Goal: Task Accomplishment & Management: Complete application form

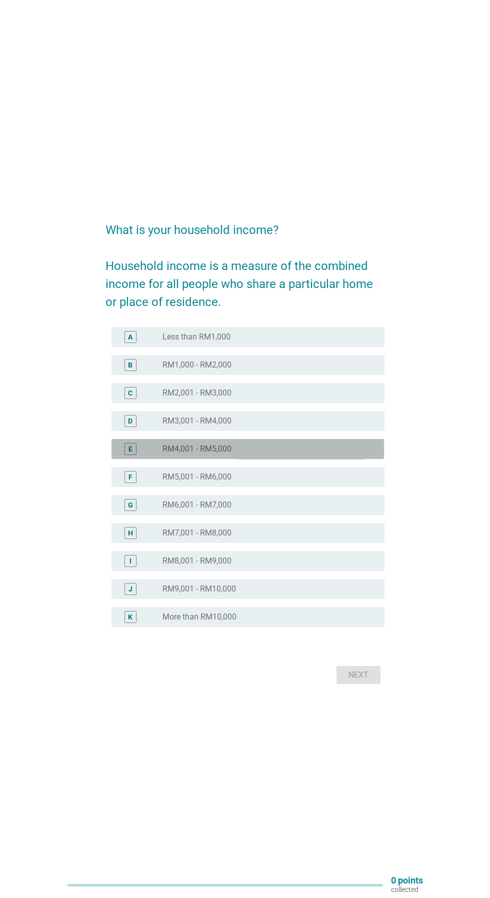
click at [290, 454] on div "radio_button_unchecked RM4,001 - RM5,000" at bounding box center [266, 449] width 206 height 10
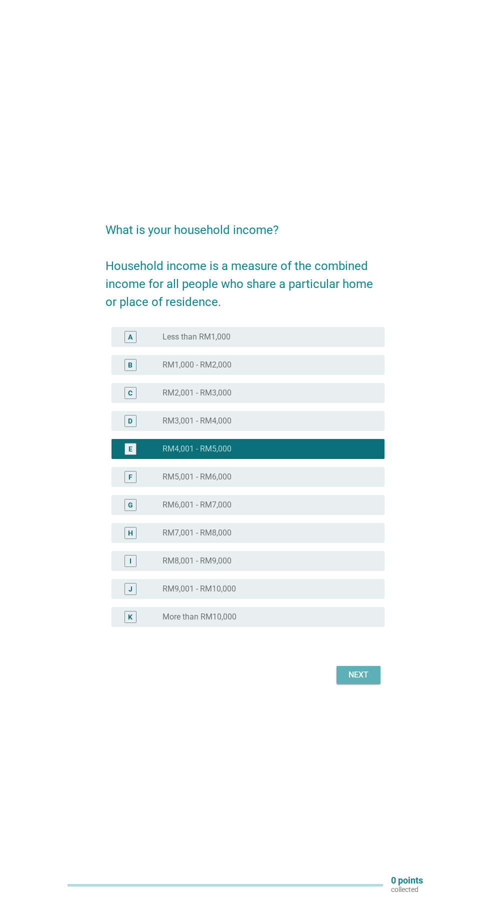
click at [367, 681] on div "Next" at bounding box center [359, 675] width 28 height 12
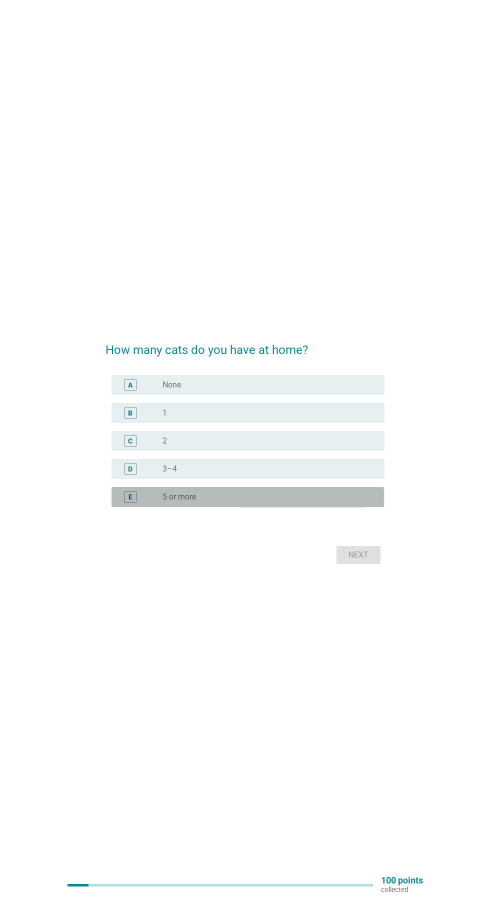
click at [266, 502] on div "radio_button_unchecked 5 or more" at bounding box center [266, 497] width 206 height 10
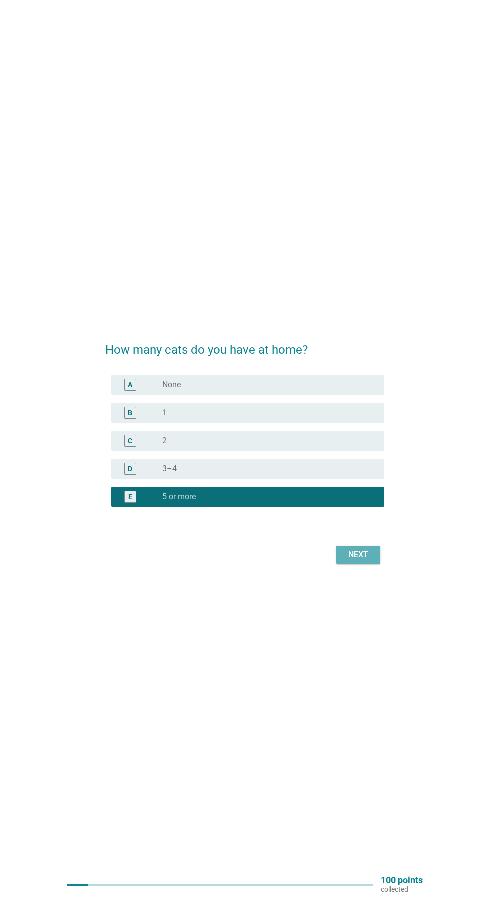
click at [370, 561] on div "Next" at bounding box center [359, 555] width 28 height 12
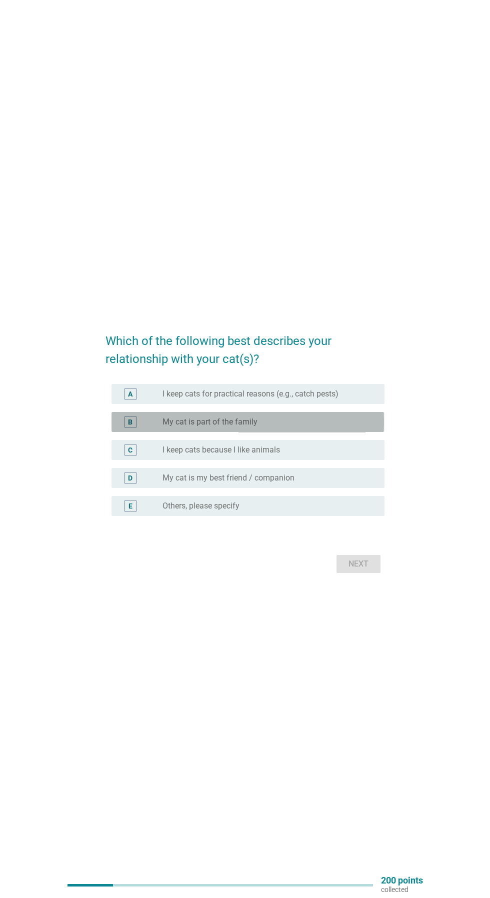
click at [336, 427] on div "radio_button_unchecked My cat is part of the family" at bounding box center [266, 422] width 206 height 10
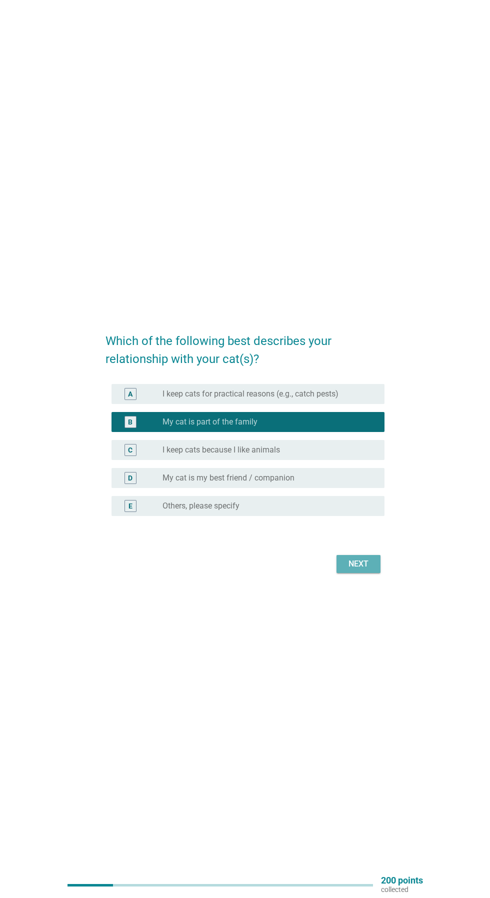
click at [366, 570] on div "Next" at bounding box center [359, 564] width 28 height 12
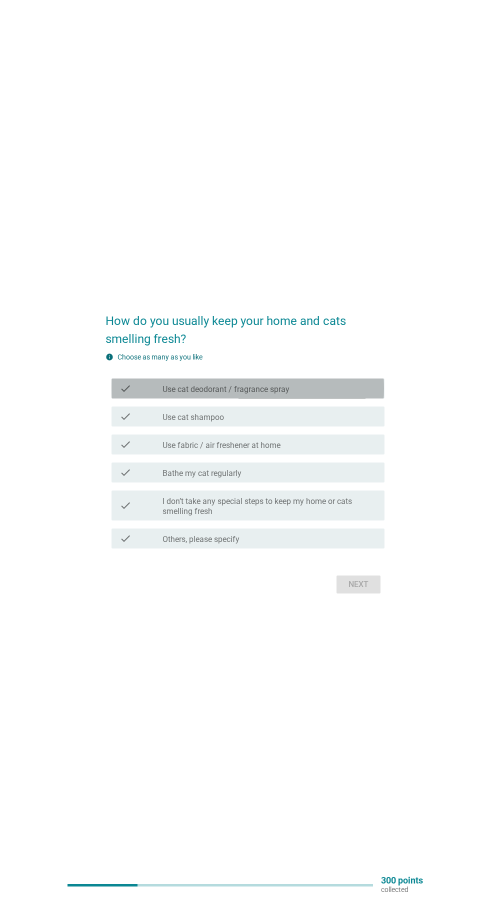
click at [349, 395] on div "check_box_outline_blank Use cat deodorant / fragrance spray" at bounding box center [270, 389] width 214 height 12
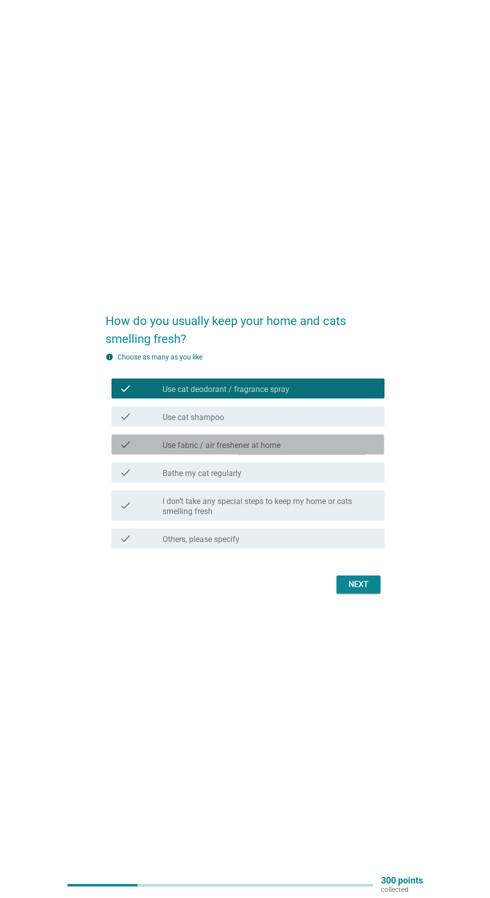
click at [321, 451] on div "check_box_outline_blank Use fabric / air freshener at home" at bounding box center [270, 445] width 214 height 12
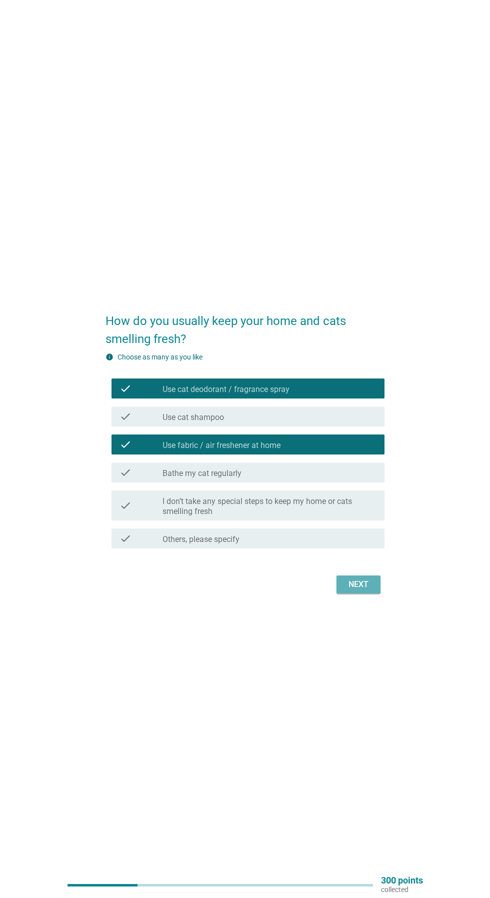
click at [367, 594] on button "Next" at bounding box center [359, 585] width 44 height 18
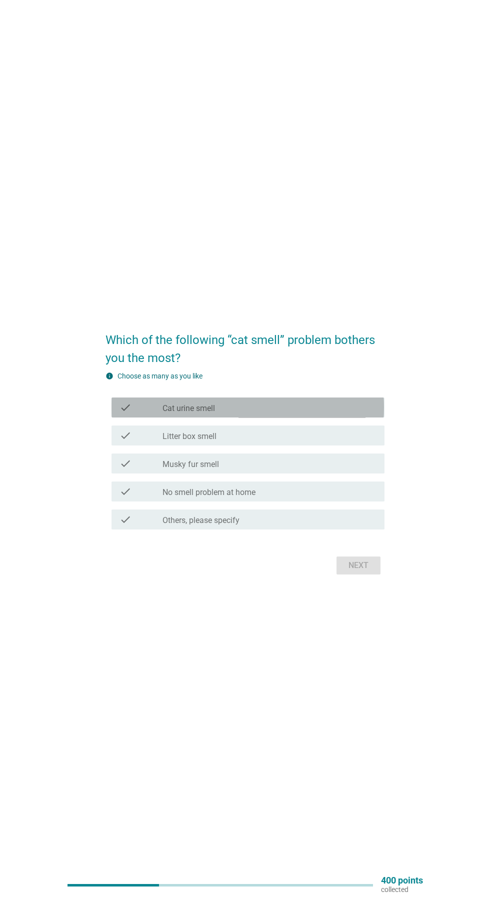
click at [344, 414] on div "check_box_outline_blank Cat urine smell" at bounding box center [270, 408] width 214 height 12
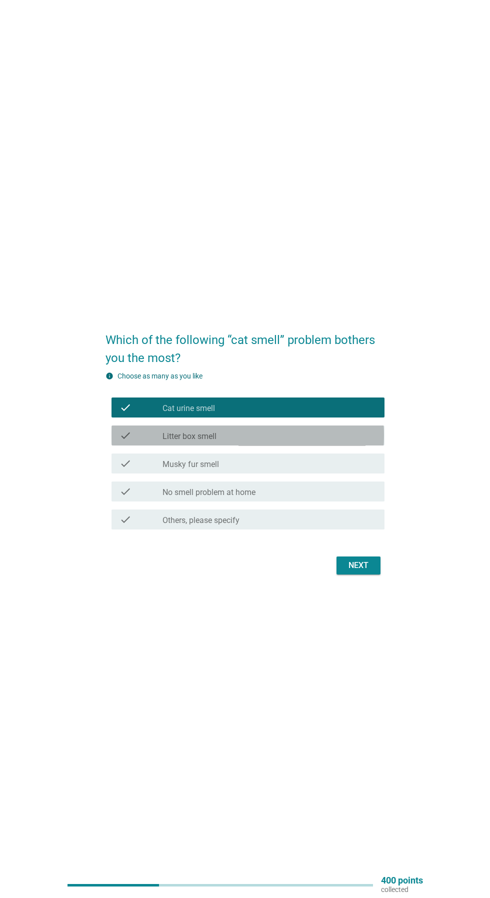
click at [334, 442] on div "check_box_outline_blank Litter box smell" at bounding box center [270, 436] width 214 height 12
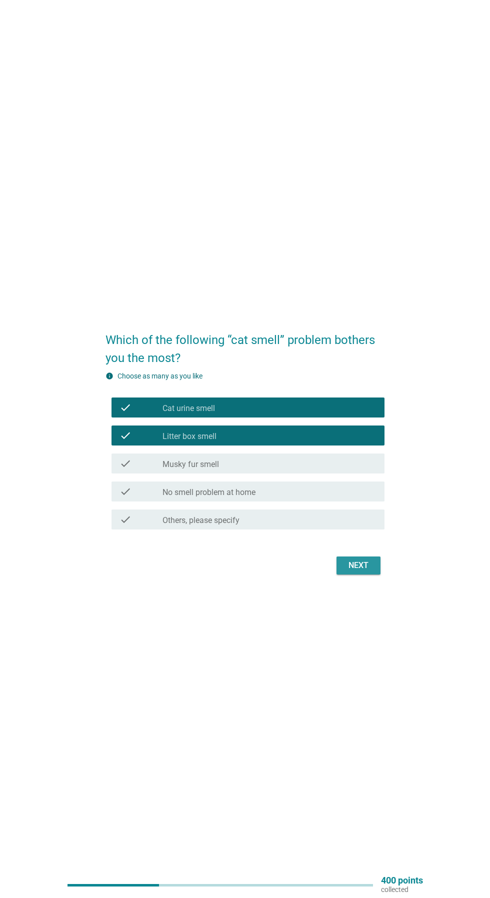
click at [368, 572] on div "Next" at bounding box center [359, 566] width 28 height 12
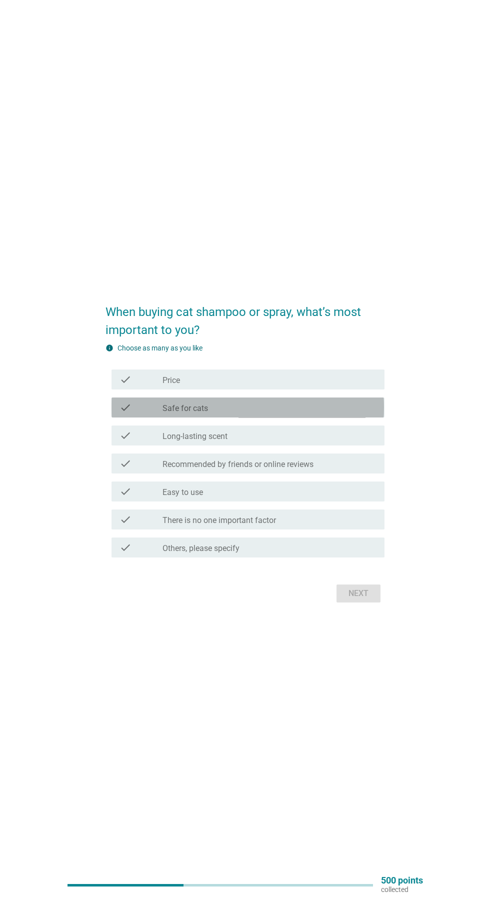
click at [344, 414] on div "check_box_outline_blank Safe for cats" at bounding box center [270, 408] width 214 height 12
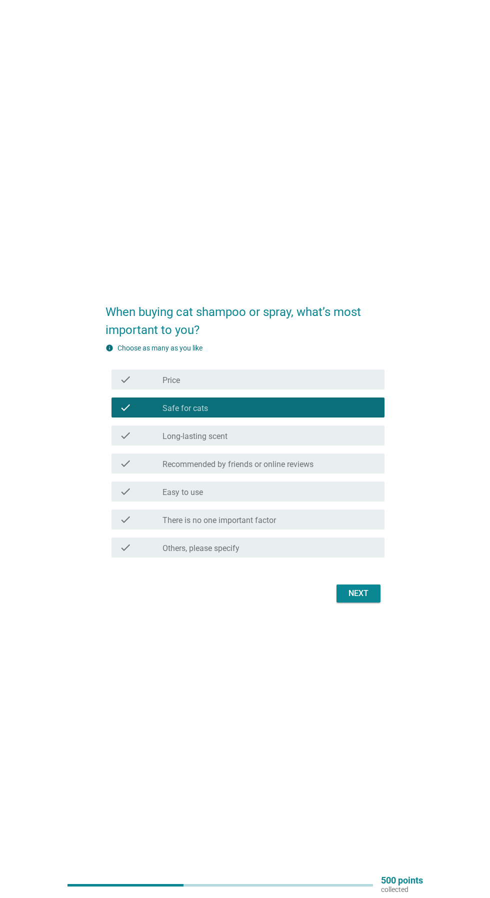
click at [358, 386] on div "check_box_outline_blank Price" at bounding box center [270, 380] width 214 height 12
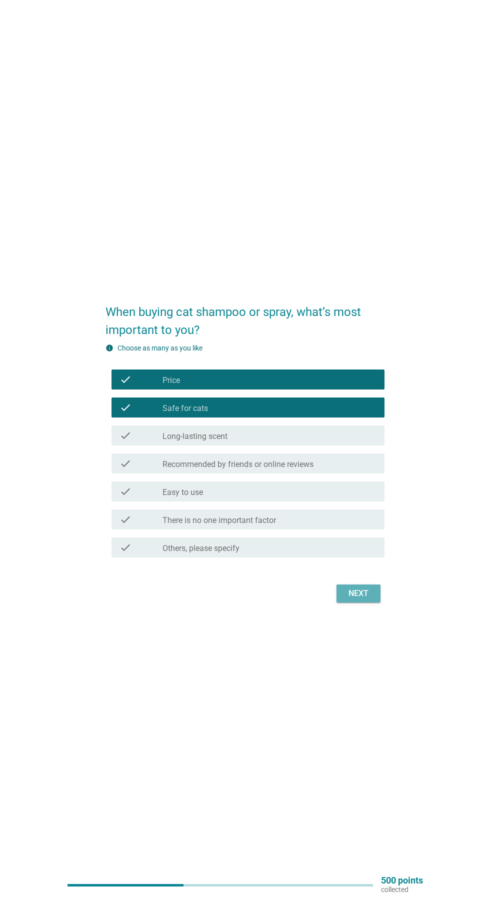
click at [368, 600] on div "Next" at bounding box center [359, 594] width 28 height 12
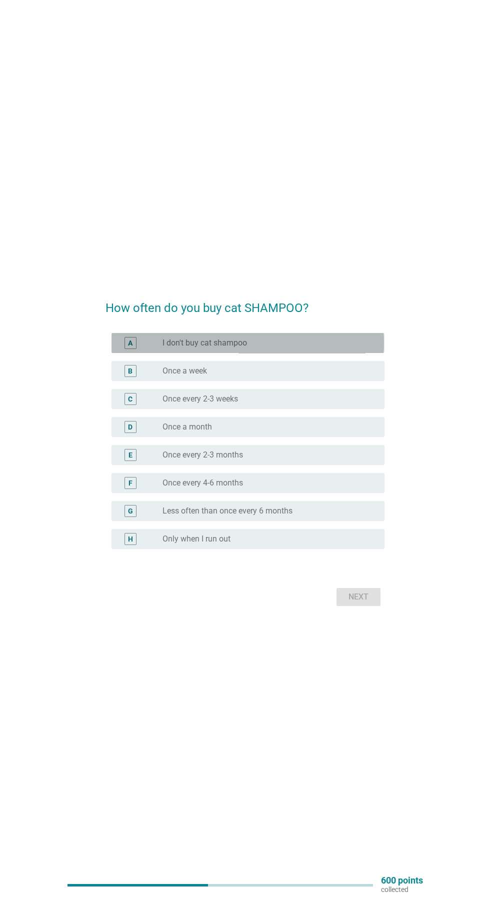
click at [342, 348] on div "radio_button_unchecked I don't buy cat shampoo" at bounding box center [266, 343] width 206 height 10
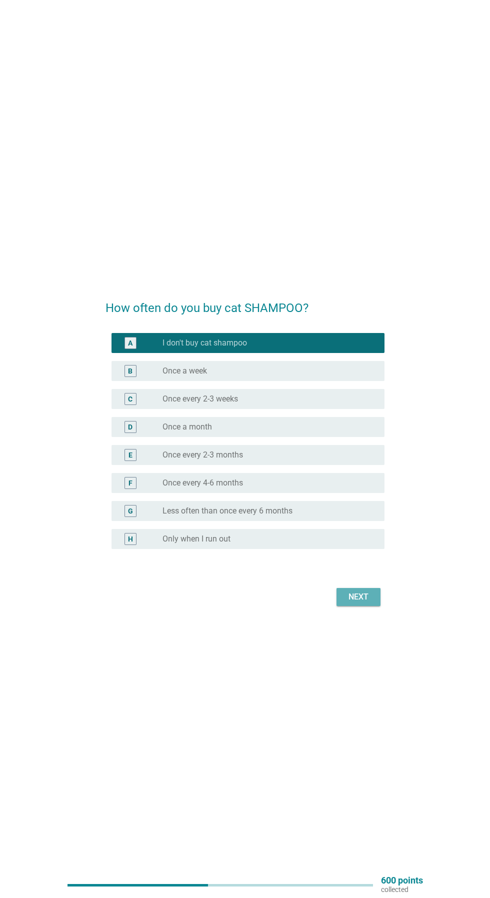
click at [374, 606] on button "Next" at bounding box center [359, 597] width 44 height 18
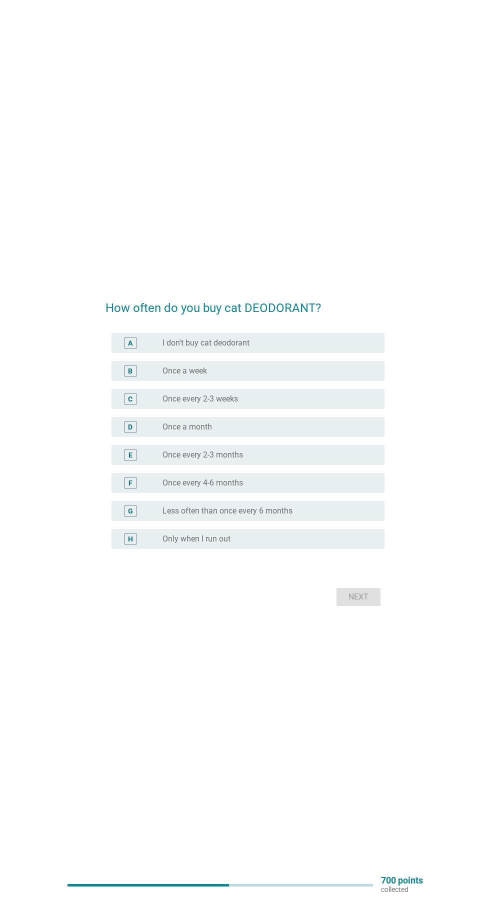
click at [289, 544] on div "radio_button_unchecked Only when I run out" at bounding box center [266, 539] width 206 height 10
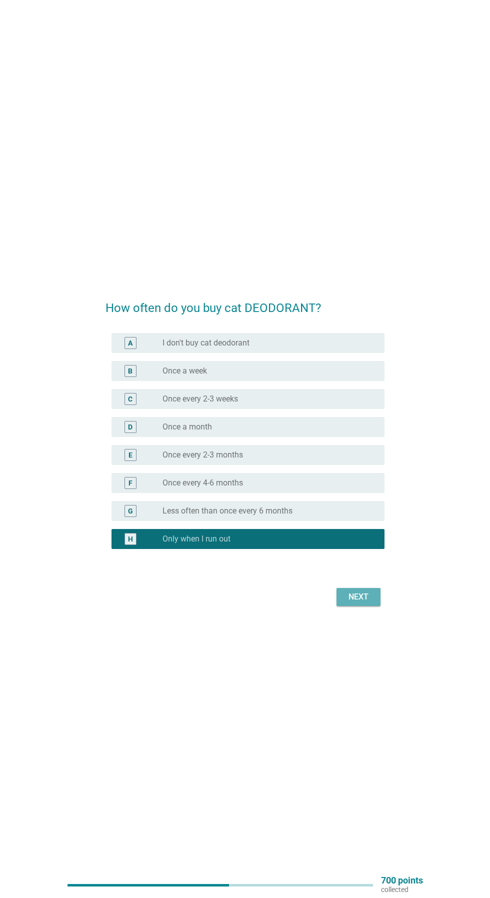
click at [362, 606] on button "Next" at bounding box center [359, 597] width 44 height 18
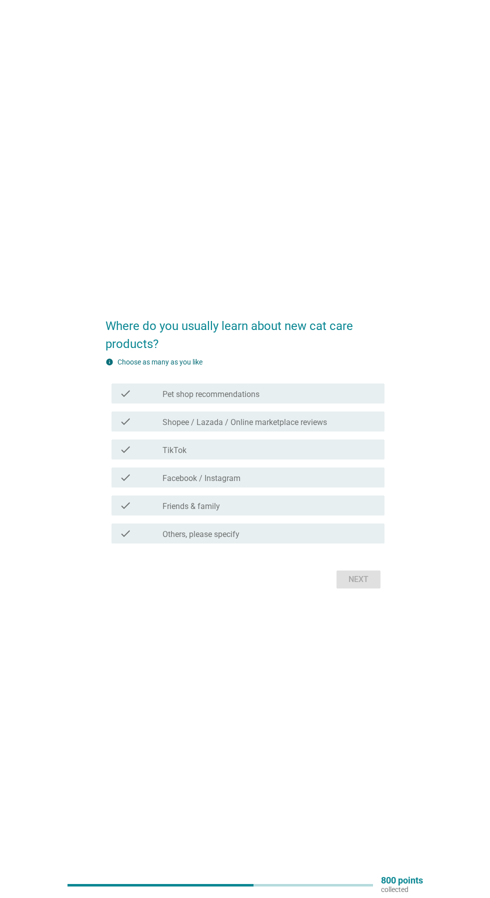
click at [344, 456] on div "check_box_outline_blank TikTok" at bounding box center [270, 450] width 214 height 12
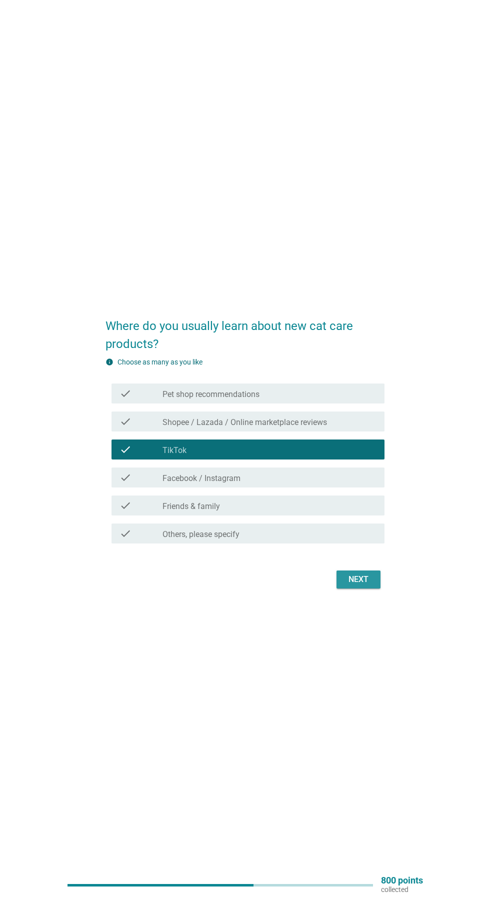
click at [370, 586] on div "Next" at bounding box center [359, 580] width 28 height 12
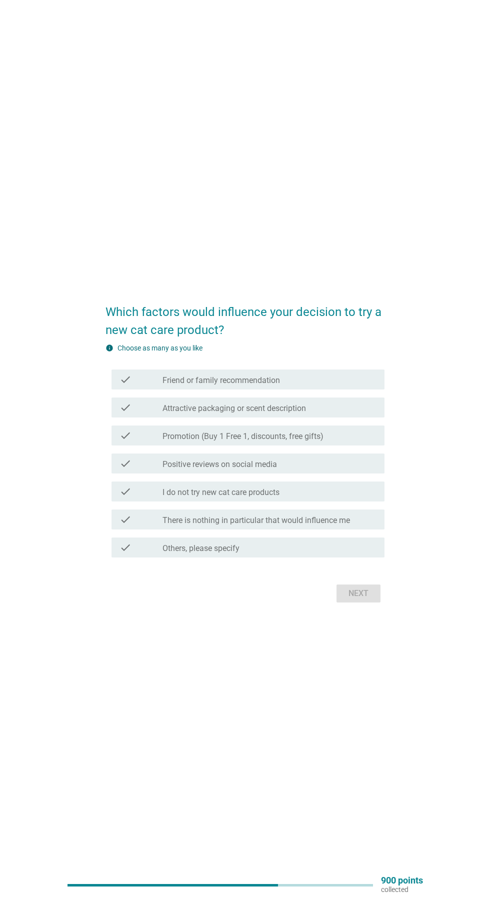
click at [334, 470] on div "check_box_outline_blank Positive reviews on social media" at bounding box center [270, 464] width 214 height 12
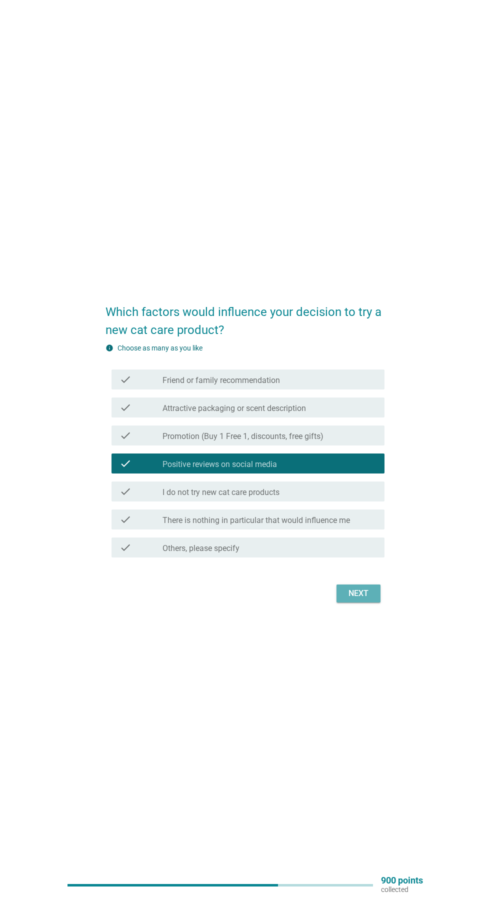
click at [366, 600] on div "Next" at bounding box center [359, 594] width 28 height 12
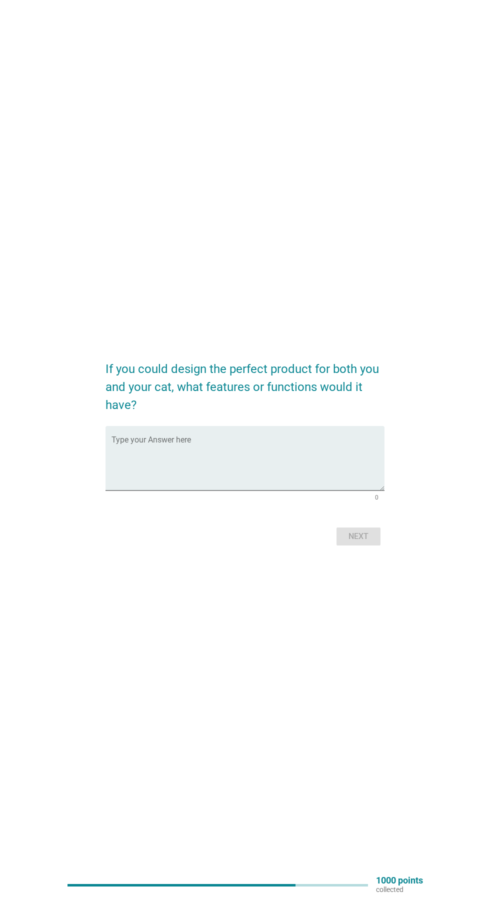
click at [312, 491] on textarea "Type your Answer here" at bounding box center [248, 464] width 273 height 53
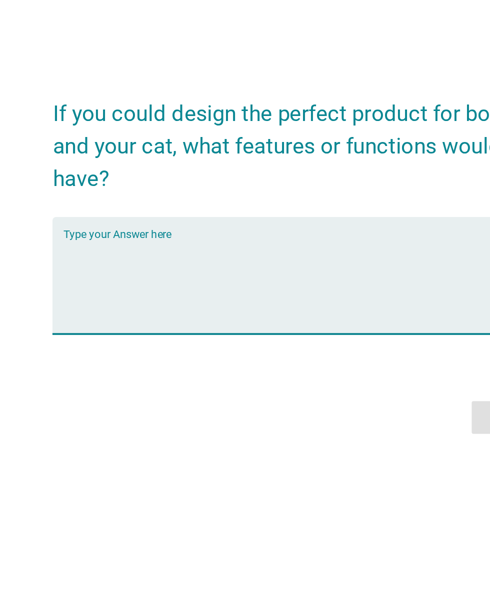
click at [275, 346] on textarea "Type your Answer here" at bounding box center [248, 319] width 273 height 53
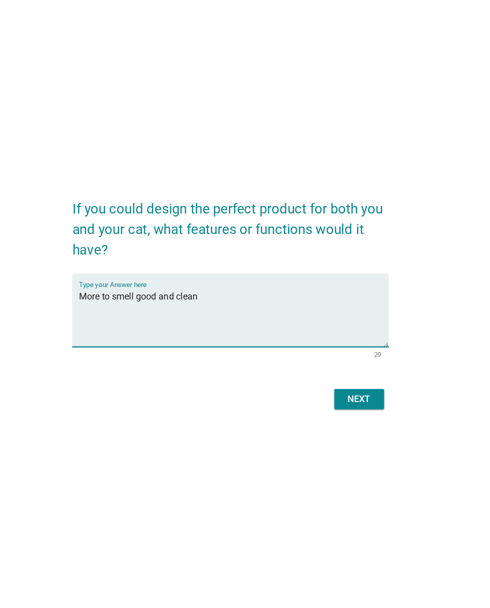
type textarea "More to smell good and clean"
click at [364, 398] on div "Next" at bounding box center [359, 392] width 28 height 12
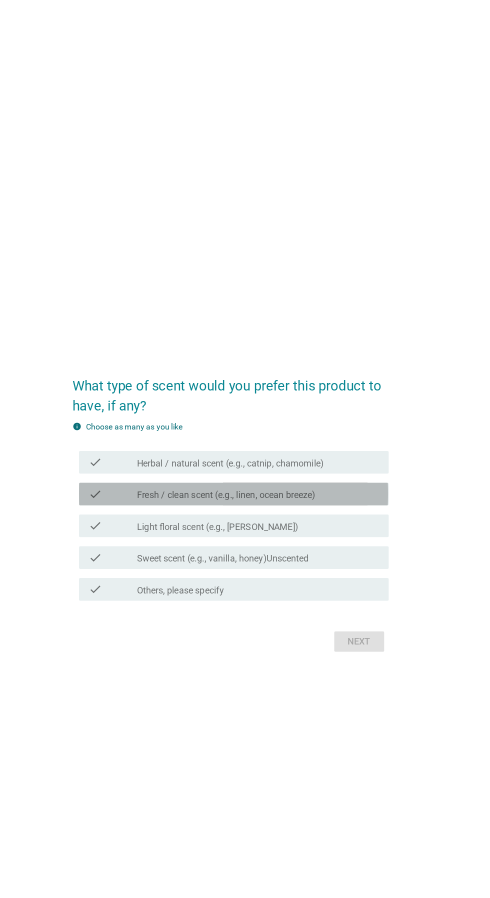
click at [319, 442] on label "Fresh / clean scent (e.g., linen, ocean breeze)" at bounding box center [242, 437] width 158 height 10
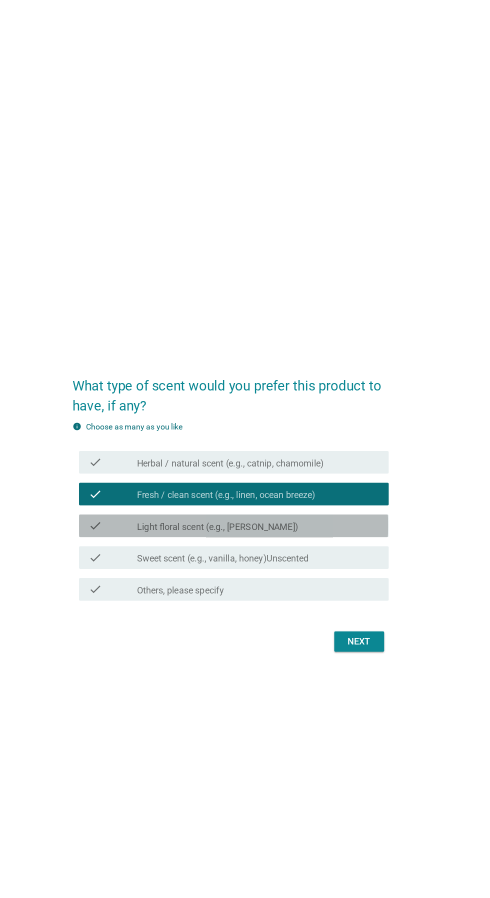
click at [332, 470] on div "check_box_outline_blank Light floral scent (e.g., lavender, jasmine)" at bounding box center [270, 464] width 214 height 12
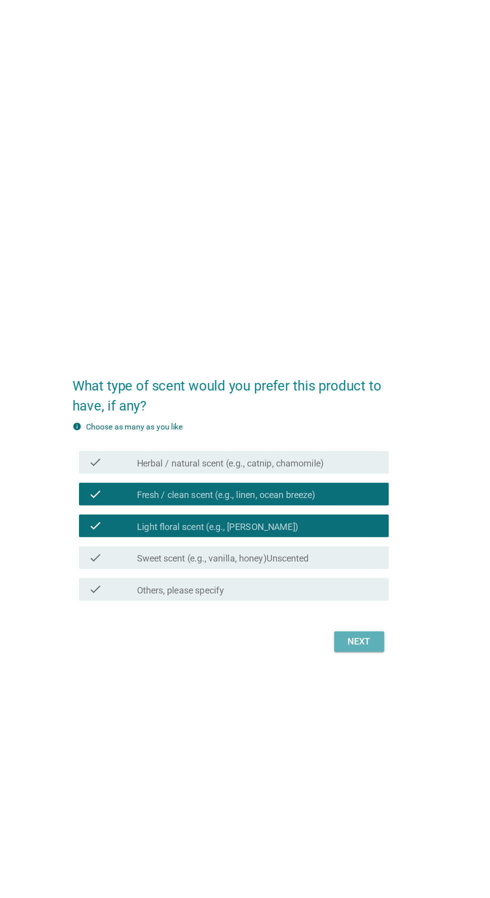
click at [366, 572] on div "Next" at bounding box center [359, 566] width 28 height 12
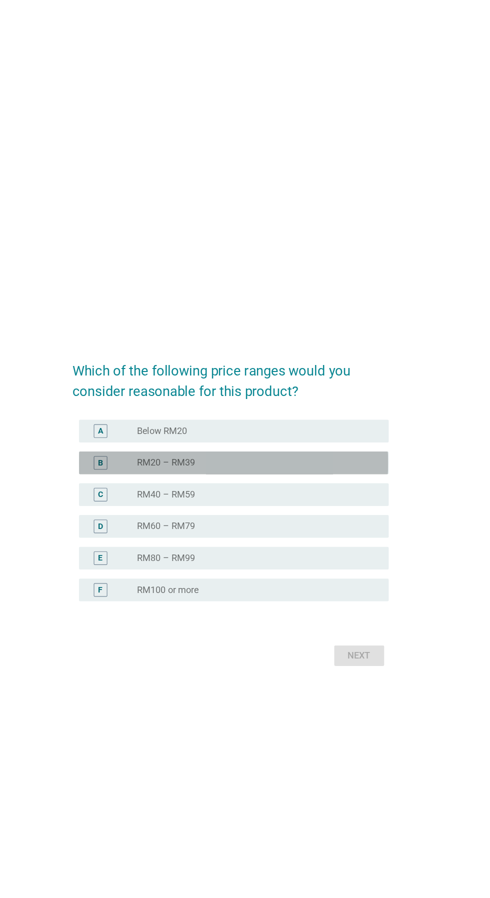
click at [310, 413] on div "radio_button_unchecked RM20 – RM39" at bounding box center [266, 408] width 206 height 10
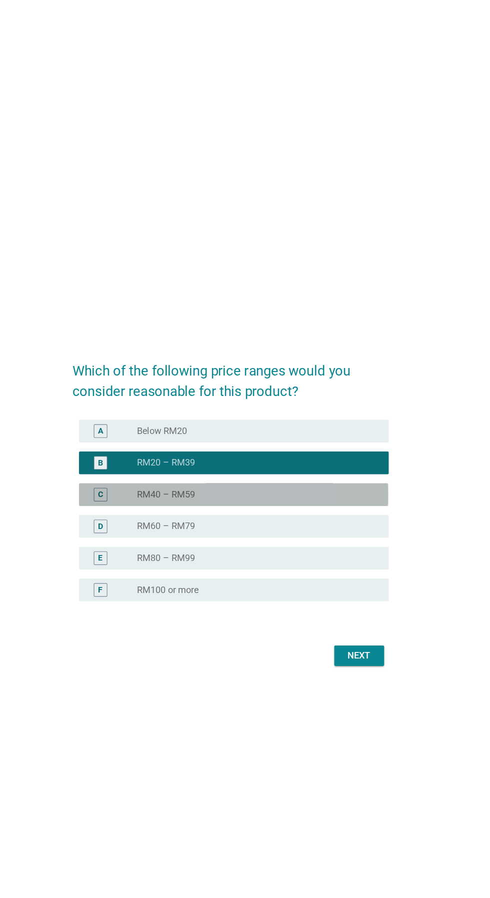
click at [324, 441] on div "radio_button_unchecked RM40 – RM59" at bounding box center [266, 436] width 206 height 10
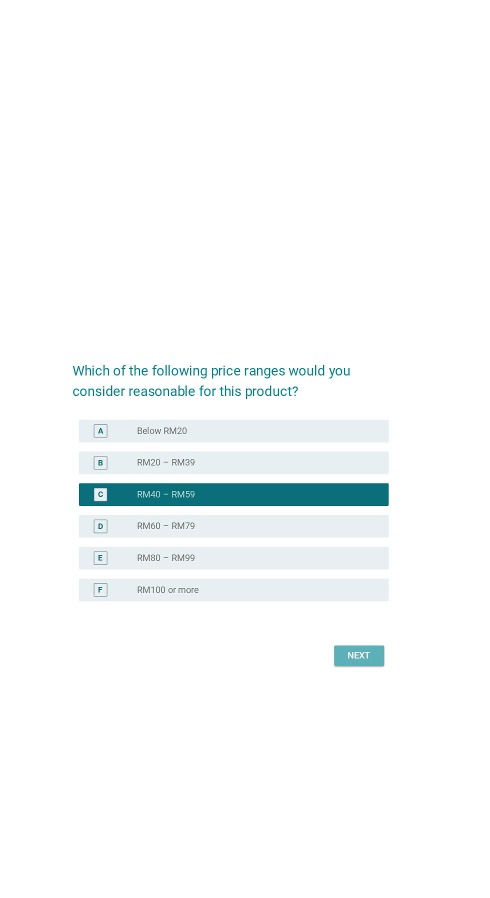
click at [367, 584] on div "Next" at bounding box center [359, 578] width 28 height 12
